Goal: Navigation & Orientation: Find specific page/section

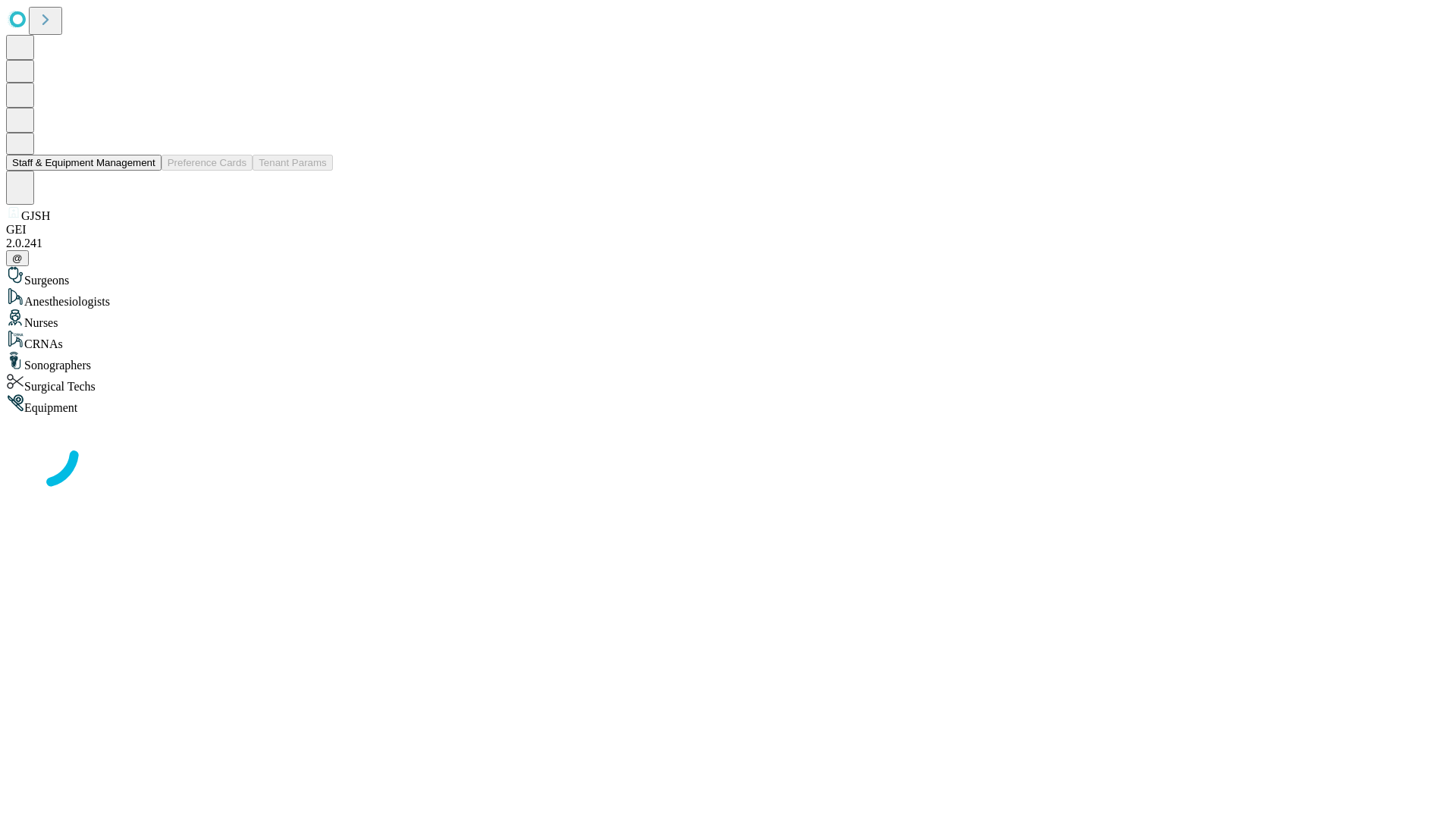
click at [145, 170] on button "Staff & Equipment Management" at bounding box center [83, 163] width 156 height 16
